Goal: Entertainment & Leisure: Consume media (video, audio)

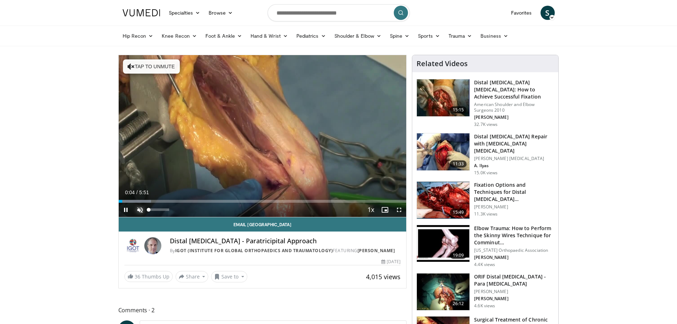
click at [140, 209] on span "Video Player" at bounding box center [140, 210] width 14 height 14
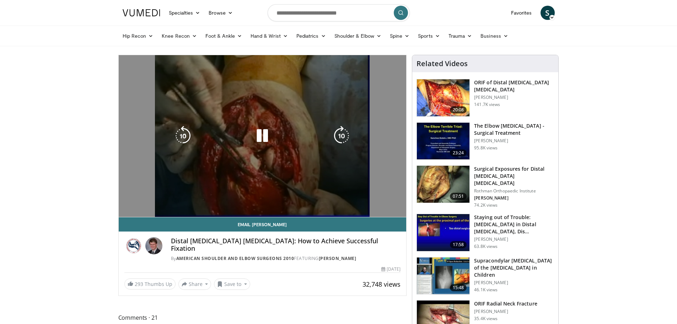
click at [230, 120] on div "10 seconds Tap to unmute" at bounding box center [263, 136] width 288 height 162
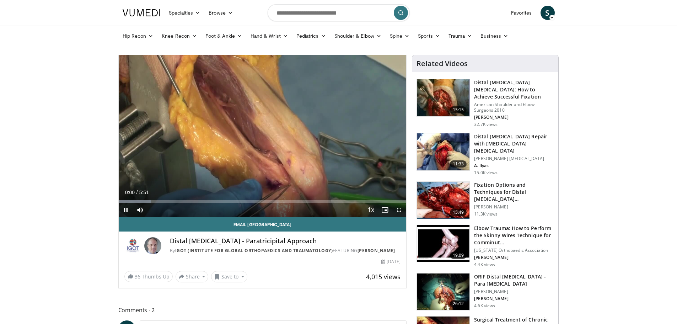
click at [446, 98] on img at bounding box center [443, 97] width 53 height 37
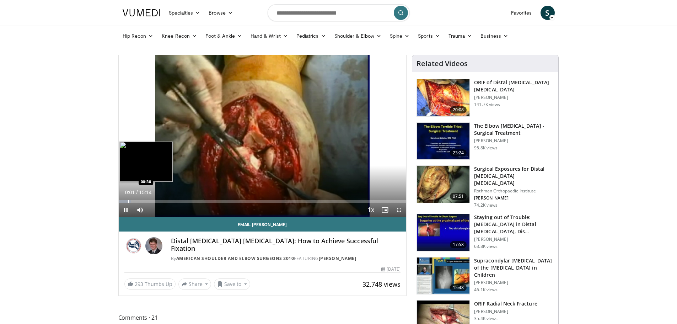
click at [128, 200] on div "Progress Bar" at bounding box center [128, 201] width 1 height 3
click at [133, 200] on div "Progress Bar" at bounding box center [133, 201] width 1 height 3
click at [140, 200] on div "Progress Bar" at bounding box center [140, 201] width 1 height 3
click at [147, 200] on div "Progress Bar" at bounding box center [147, 201] width 1 height 3
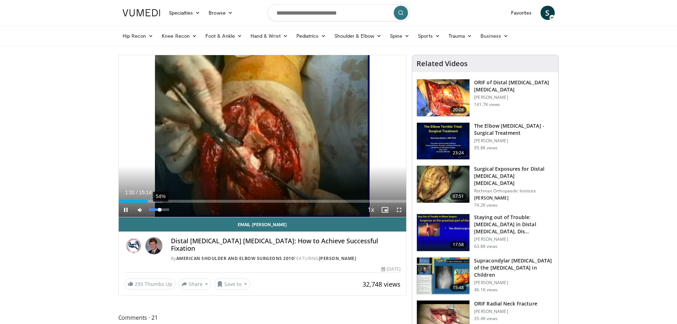
click at [160, 210] on div "54%" at bounding box center [159, 209] width 20 height 2
click at [166, 198] on div "Loaded : 17.35% 01:33 02:30" at bounding box center [263, 199] width 288 height 7
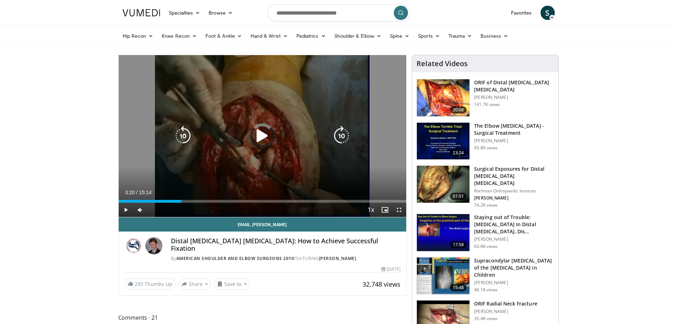
click at [182, 200] on div "Loaded : 17.35% 03:20 02:30" at bounding box center [263, 201] width 288 height 3
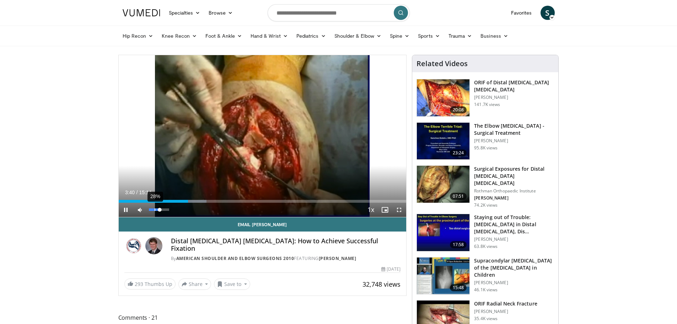
click at [155, 209] on div "28%" at bounding box center [159, 209] width 20 height 2
click at [196, 200] on div "Progress Bar" at bounding box center [196, 201] width 1 height 3
click at [211, 201] on div "Progress Bar" at bounding box center [211, 201] width 1 height 3
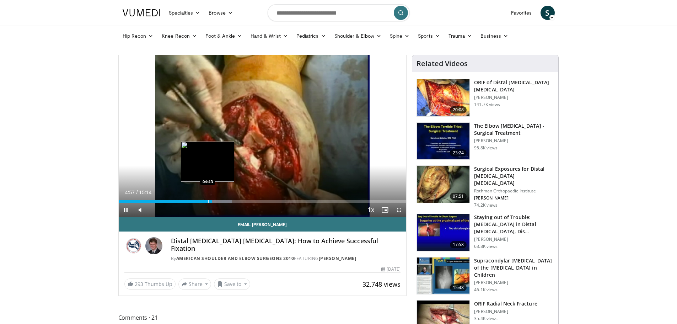
click at [208, 201] on div "Progress Bar" at bounding box center [208, 201] width 1 height 3
click at [202, 201] on div "Progress Bar" at bounding box center [202, 201] width 1 height 3
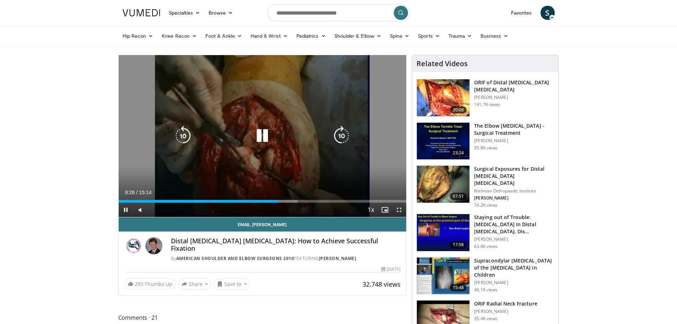
click at [281, 137] on div "Video Player" at bounding box center [262, 136] width 173 height 14
click at [257, 141] on icon "Video Player" at bounding box center [262, 136] width 20 height 20
drag, startPoint x: 261, startPoint y: 134, endPoint x: 261, endPoint y: 143, distance: 8.5
click at [261, 134] on icon "Video Player" at bounding box center [262, 136] width 20 height 20
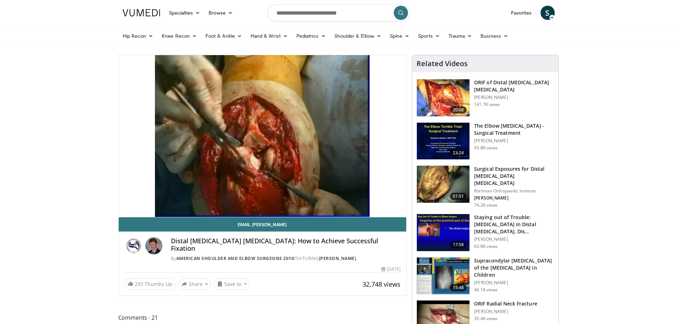
click at [444, 97] on img at bounding box center [443, 97] width 53 height 37
